Goal: Find contact information: Find contact information

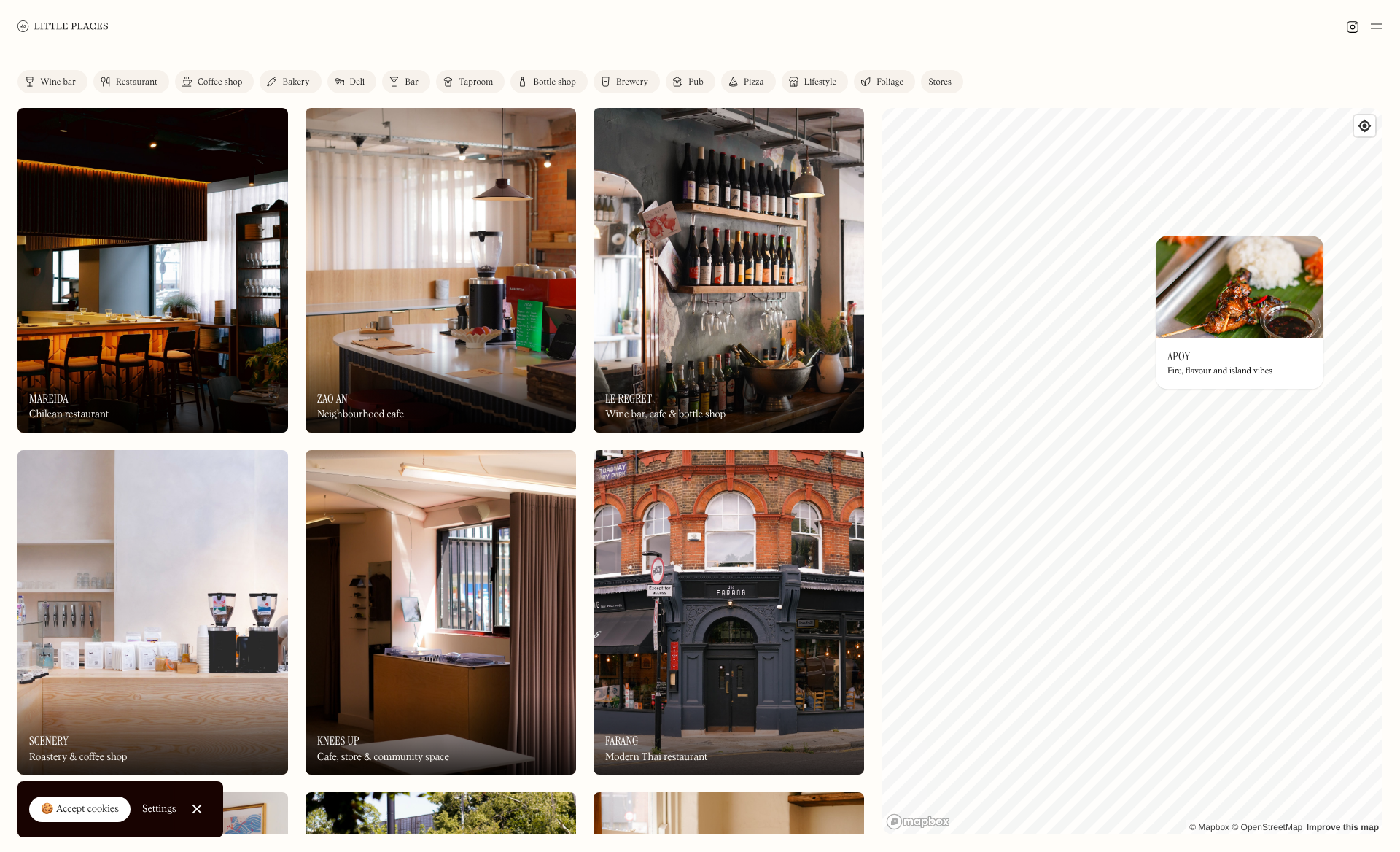
click at [132, 286] on img at bounding box center [153, 270] width 271 height 324
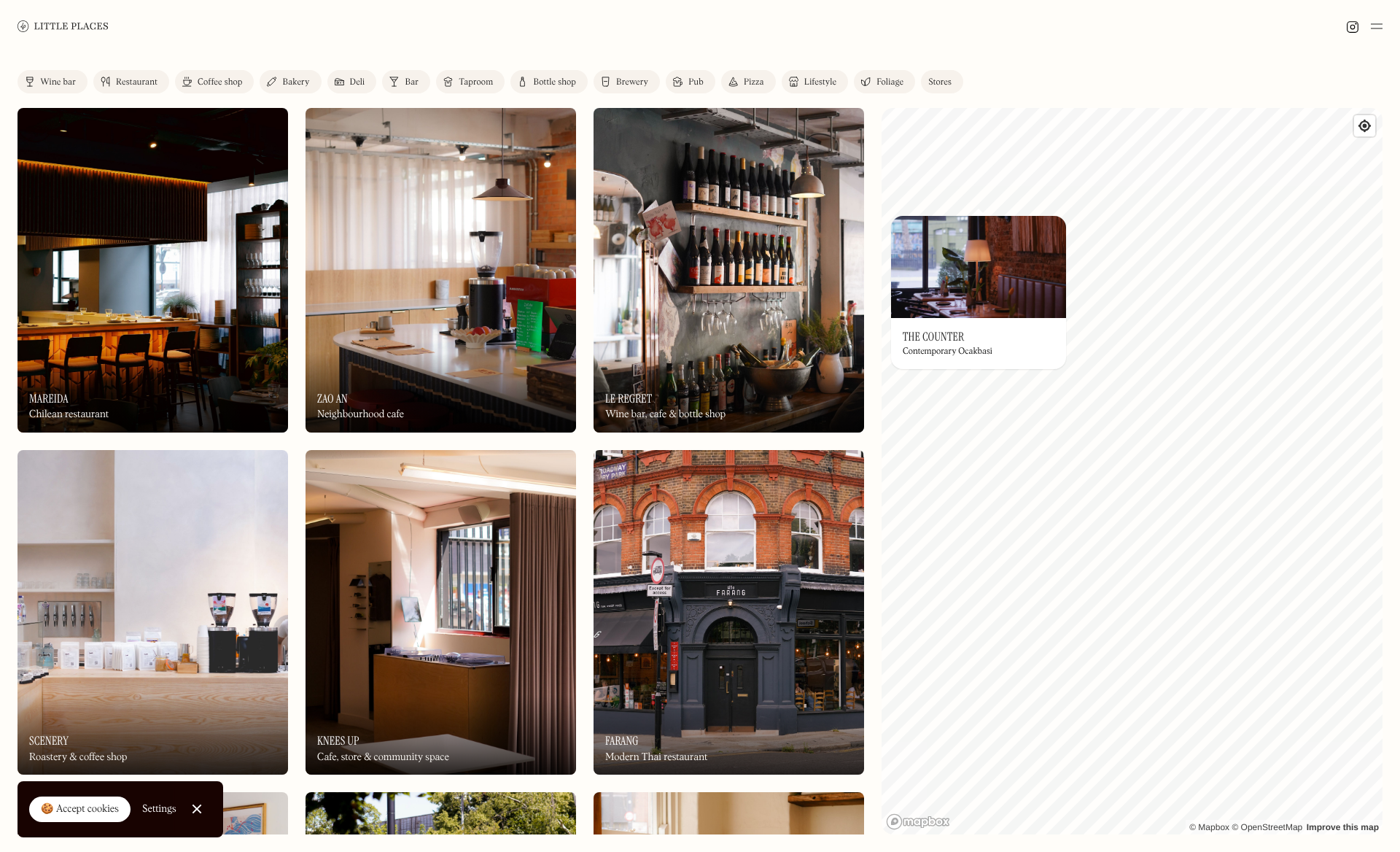
click at [995, 223] on img at bounding box center [979, 266] width 175 height 102
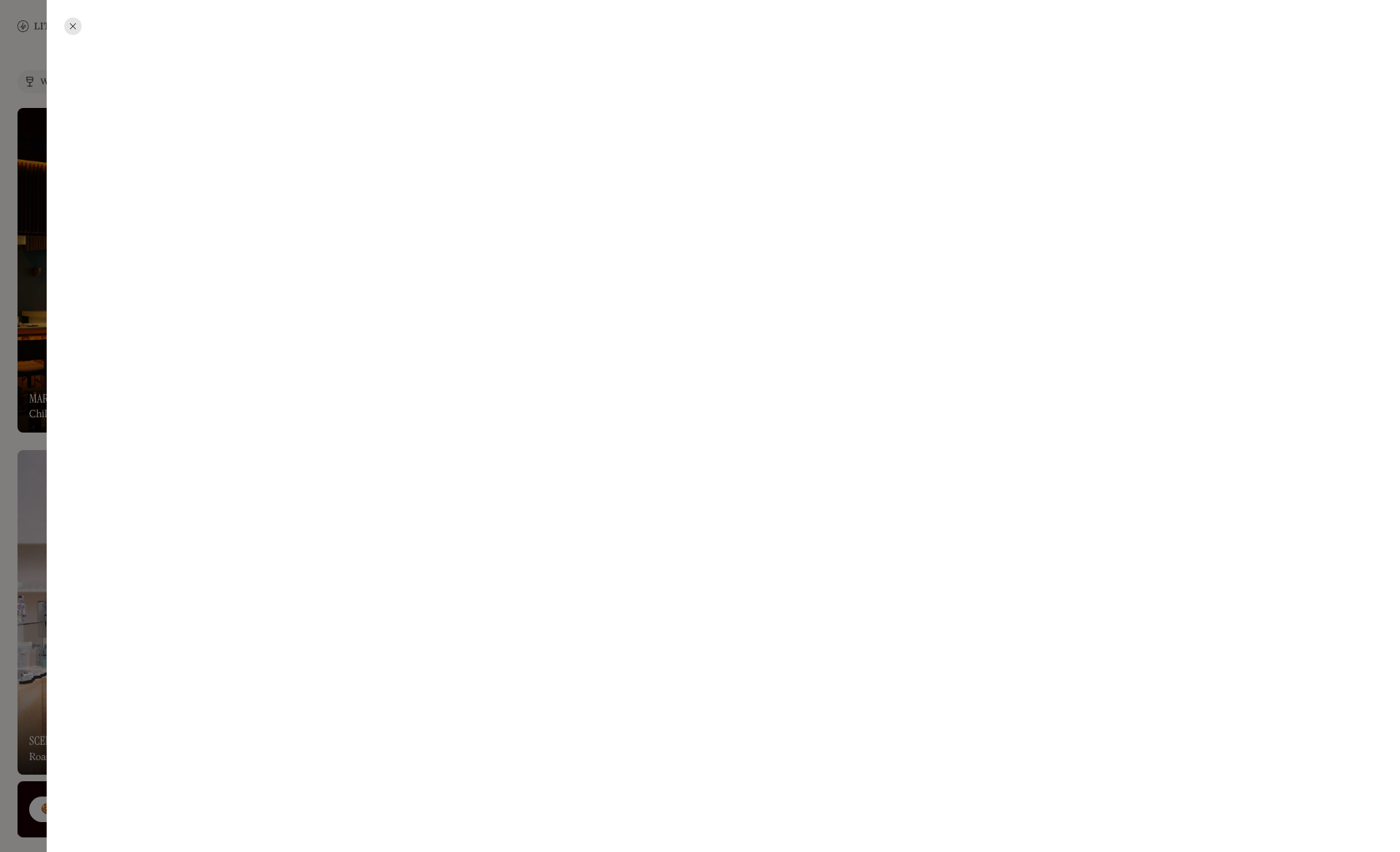
click at [72, 29] on div at bounding box center [73, 26] width 18 height 18
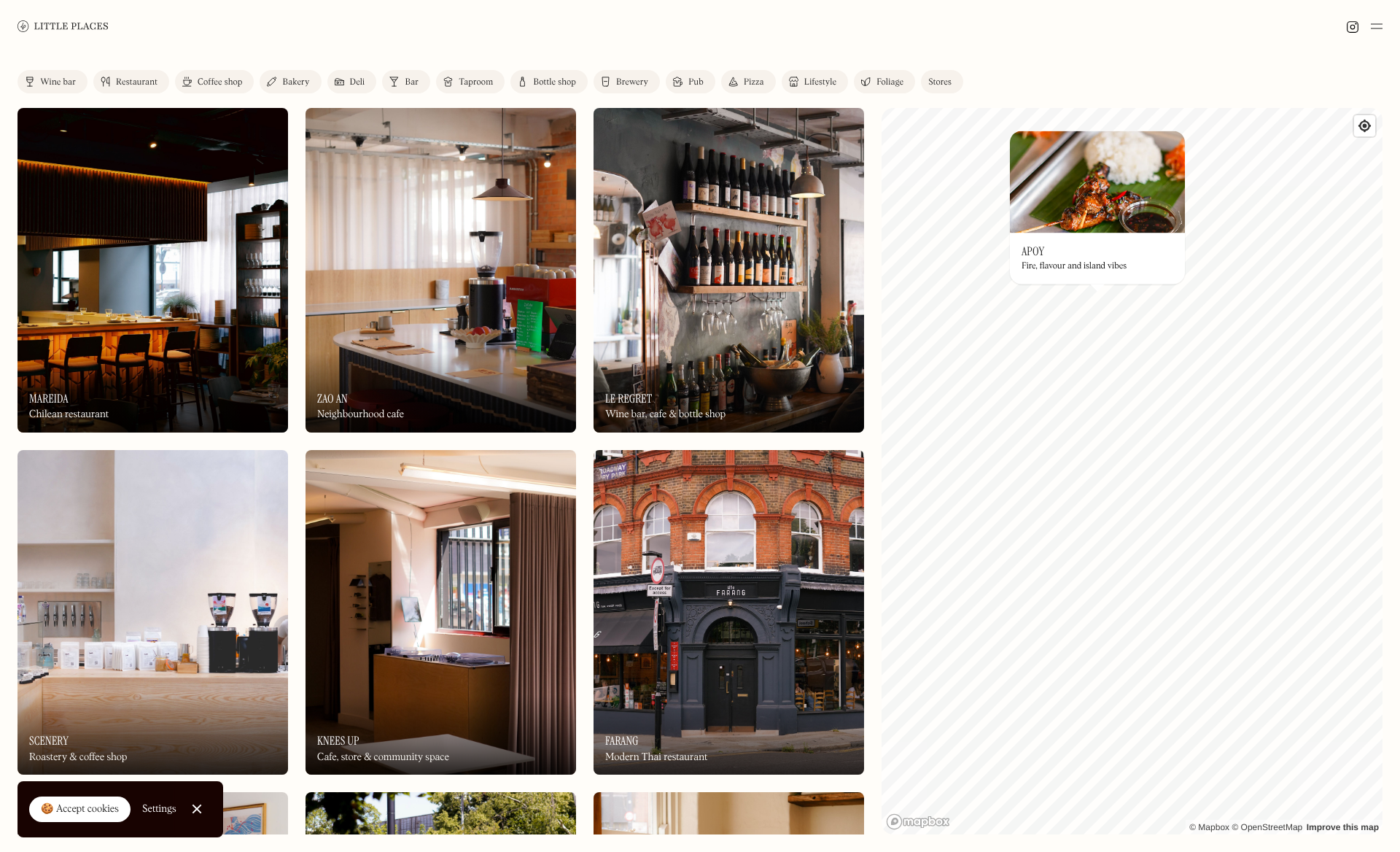
click at [1084, 204] on img at bounding box center [1098, 181] width 175 height 102
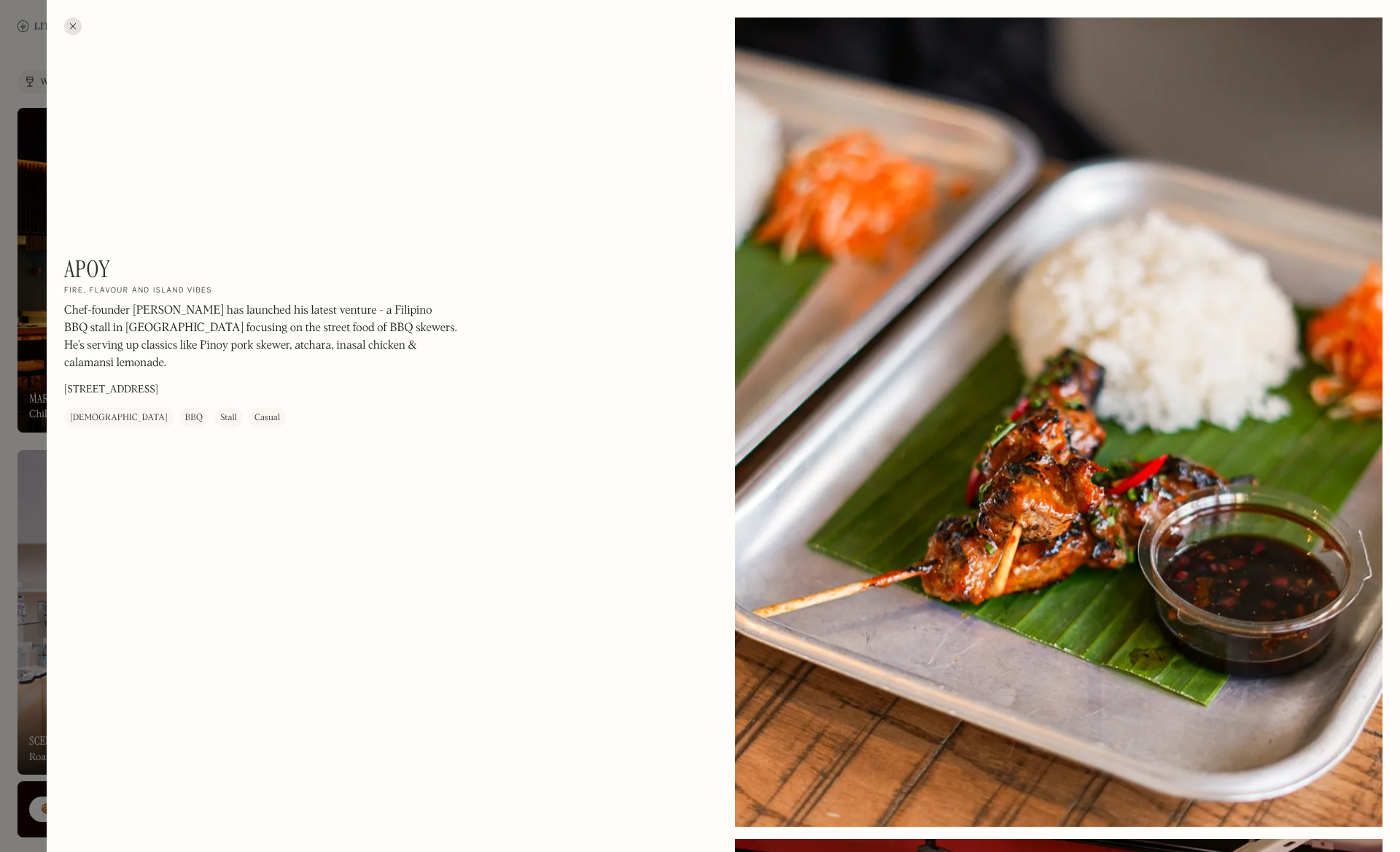
click at [100, 383] on p "[STREET_ADDRESS]" at bounding box center [111, 391] width 94 height 16
copy p "[STREET_ADDRESS]"
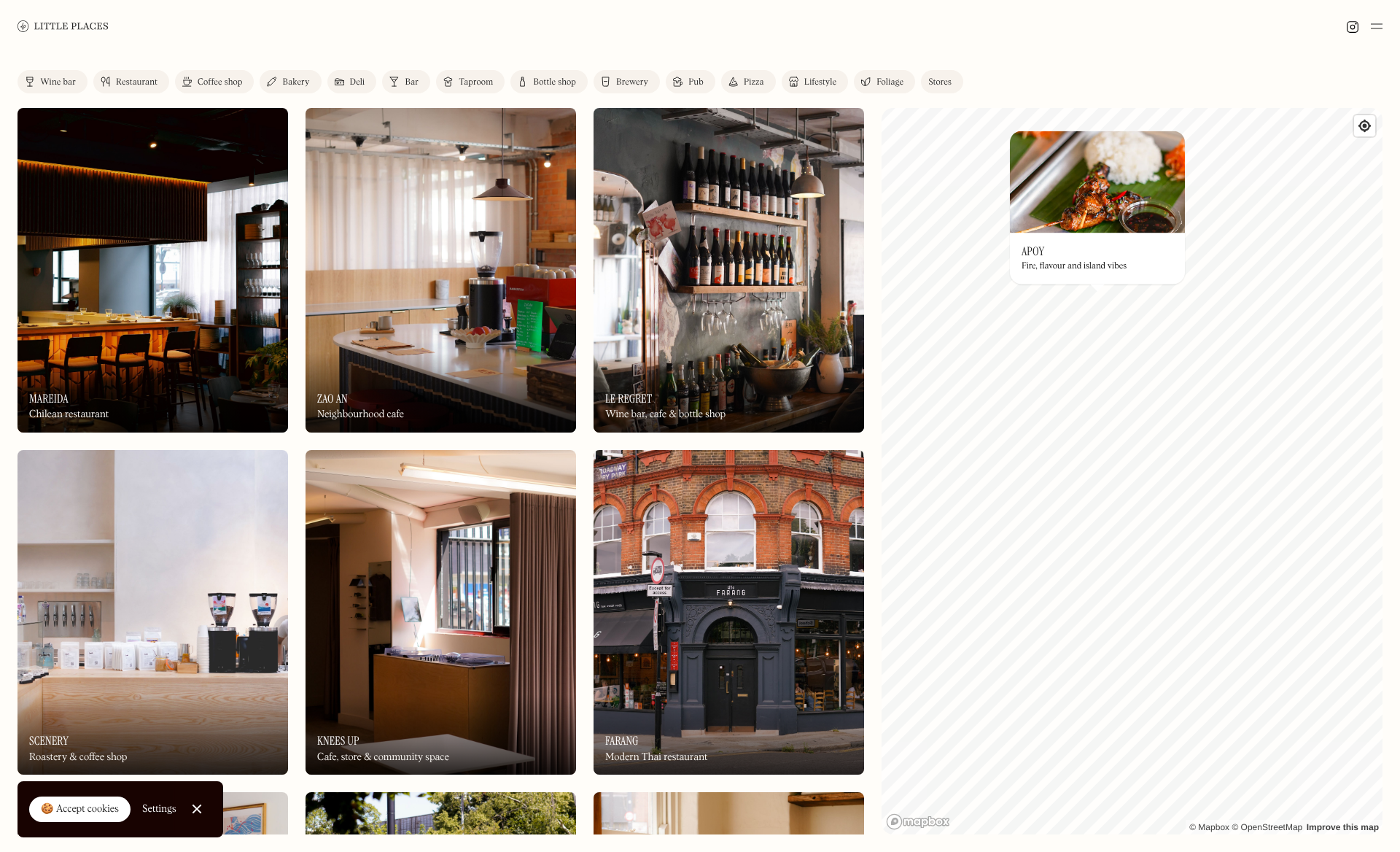
click at [72, 26] on img at bounding box center [63, 26] width 91 height 11
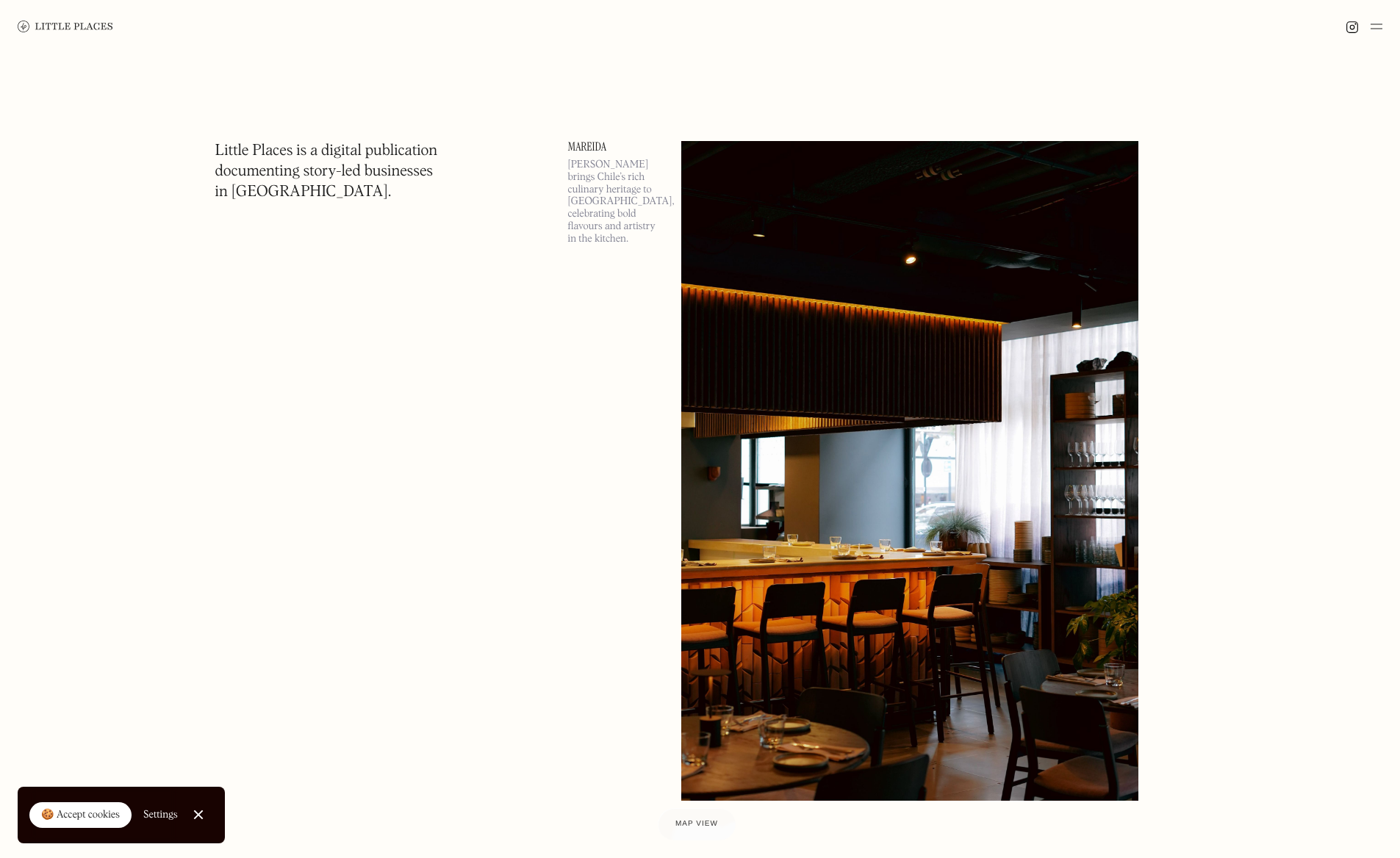
click at [90, 24] on img at bounding box center [65, 26] width 96 height 12
click at [1346, 32] on img at bounding box center [1352, 27] width 13 height 13
